Goal: Navigation & Orientation: Understand site structure

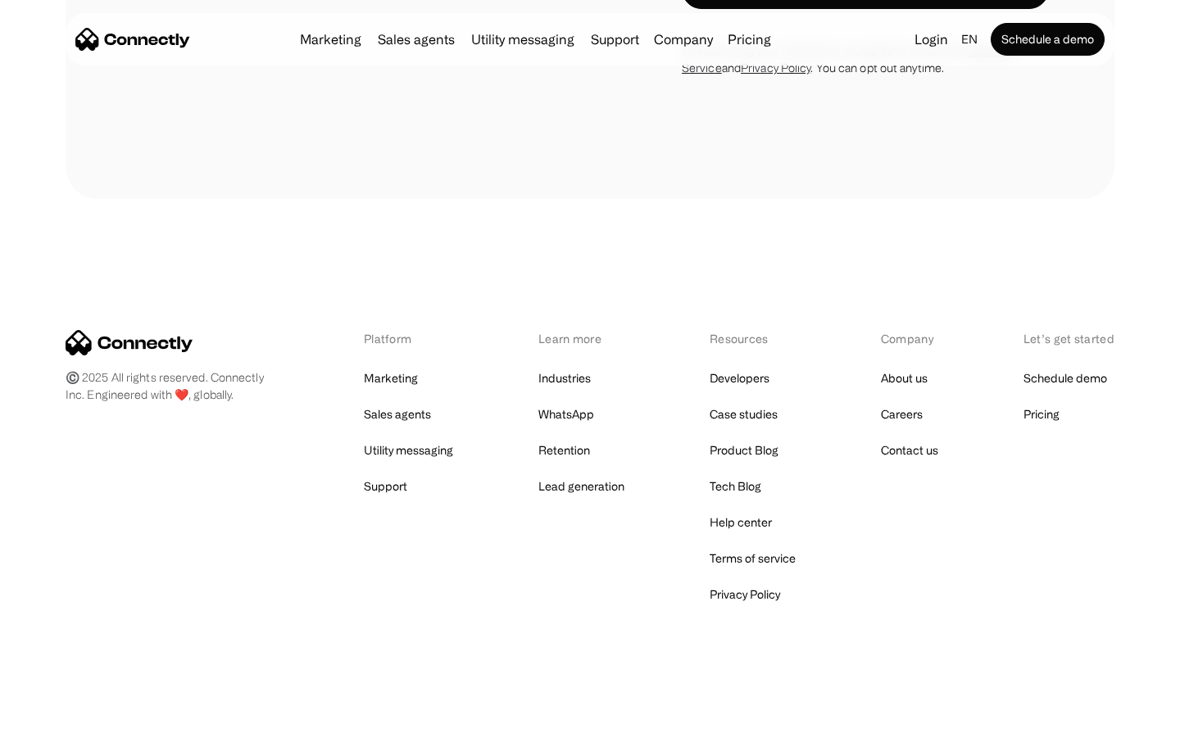
scroll to position [1403, 0]
